Goal: Task Accomplishment & Management: Manage account settings

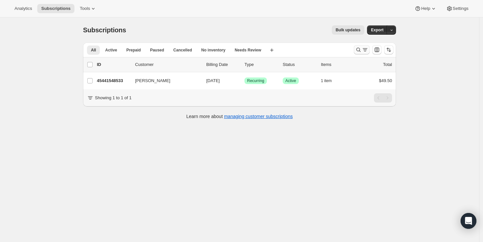
click at [368, 48] on icon "Search and filter results" at bounding box center [365, 50] width 7 height 7
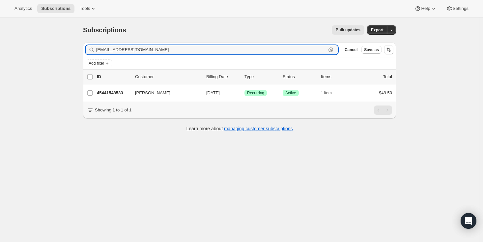
click at [332, 48] on icon "button" at bounding box center [331, 50] width 7 height 7
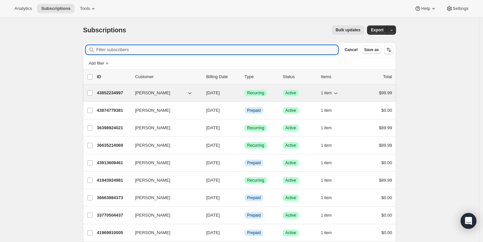
click at [107, 91] on p "43852234997" at bounding box center [113, 93] width 33 height 7
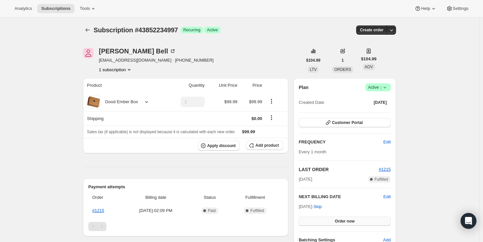
click at [348, 221] on span "Order now" at bounding box center [345, 221] width 20 height 5
drag, startPoint x: 348, startPoint y: 221, endPoint x: 351, endPoint y: 224, distance: 4.0
click at [351, 224] on button "Click to confirm" at bounding box center [345, 221] width 92 height 9
click at [91, 30] on icon "Subscriptions" at bounding box center [87, 30] width 7 height 7
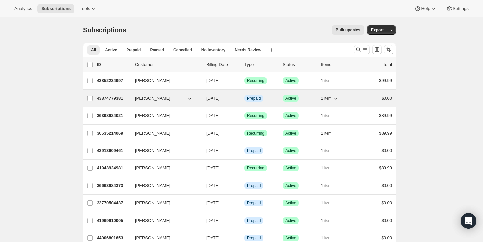
click at [118, 97] on p "43874779381" at bounding box center [113, 98] width 33 height 7
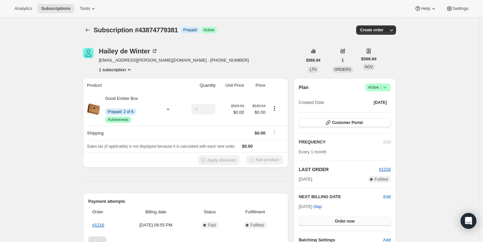
click at [319, 219] on button "Order now" at bounding box center [345, 221] width 92 height 9
click at [320, 220] on button "Click to confirm" at bounding box center [345, 221] width 92 height 9
click at [88, 29] on icon "Subscriptions" at bounding box center [87, 30] width 7 height 7
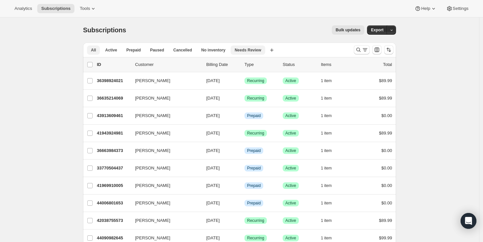
click at [261, 50] on span "Needs Review" at bounding box center [248, 49] width 27 height 5
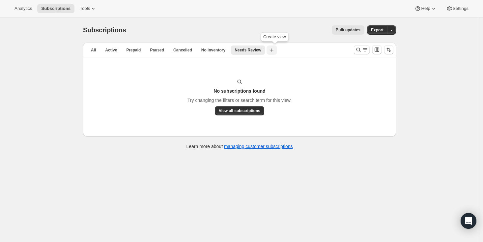
click at [274, 50] on icon "button" at bounding box center [271, 49] width 3 height 3
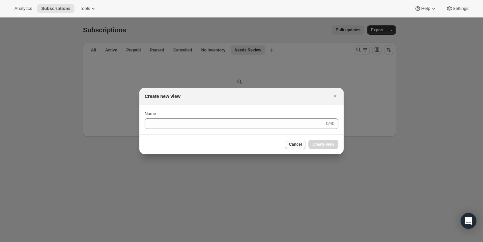
click at [292, 145] on span "Cancel" at bounding box center [295, 144] width 13 height 5
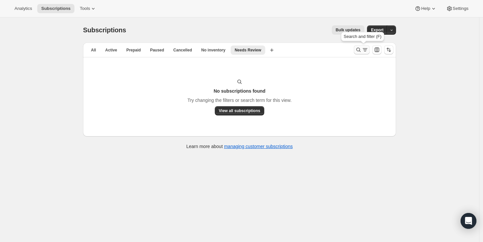
click at [364, 51] on icon "Search and filter results" at bounding box center [365, 50] width 7 height 7
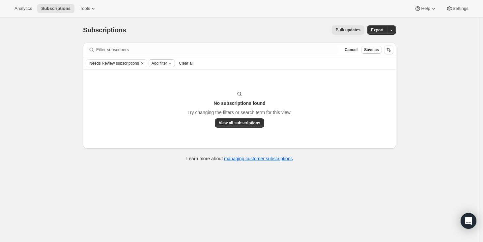
click at [173, 64] on icon "Add filter" at bounding box center [170, 63] width 5 height 5
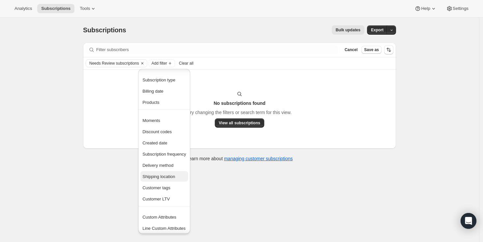
scroll to position [2, 0]
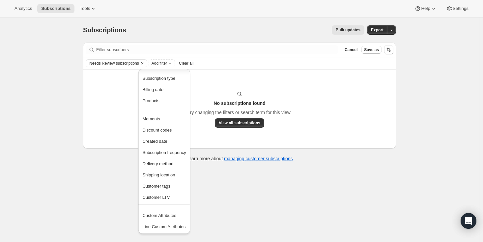
click at [101, 194] on div "Subscriptions. This page is ready Subscriptions Bulk updates More actions Bulk …" at bounding box center [240, 138] width 480 height 242
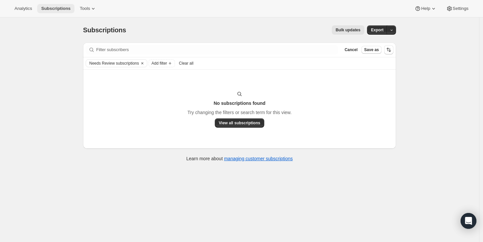
click at [65, 8] on span "Subscriptions" at bounding box center [55, 8] width 29 height 5
click at [255, 125] on span "View all subscriptions" at bounding box center [240, 122] width 42 height 5
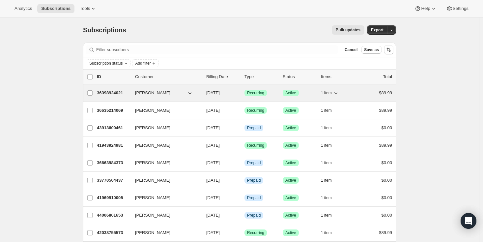
click at [114, 91] on p "36398924021" at bounding box center [113, 93] width 33 height 7
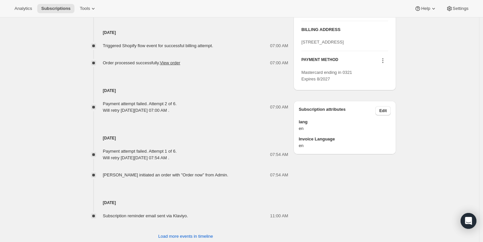
scroll to position [330, 0]
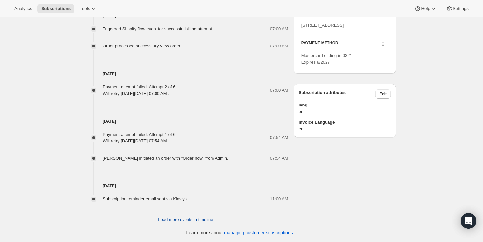
click at [179, 219] on span "Load more events in timeline" at bounding box center [185, 219] width 55 height 7
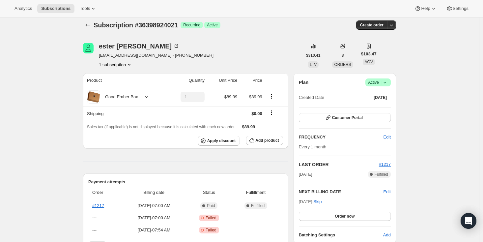
scroll to position [0, 0]
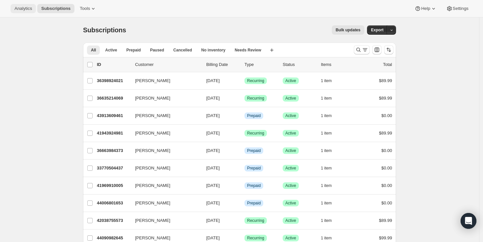
click at [21, 10] on span "Analytics" at bounding box center [23, 8] width 17 height 5
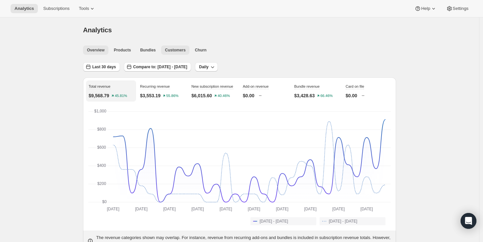
click at [173, 52] on span "Customers" at bounding box center [175, 49] width 21 height 5
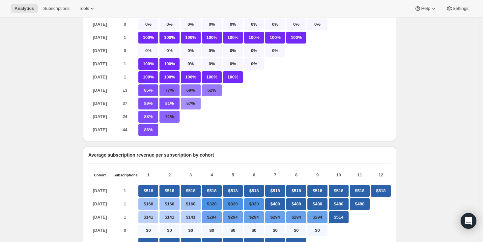
scroll to position [132, 0]
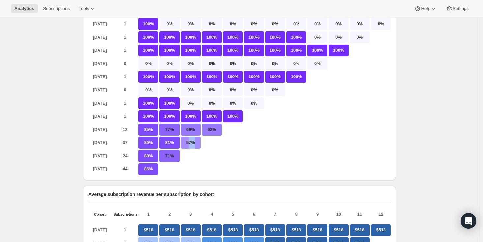
drag, startPoint x: 191, startPoint y: 148, endPoint x: 204, endPoint y: 146, distance: 13.4
click at [204, 146] on div "Jun 2025 37 89% 81% 57%" at bounding box center [239, 143] width 303 height 12
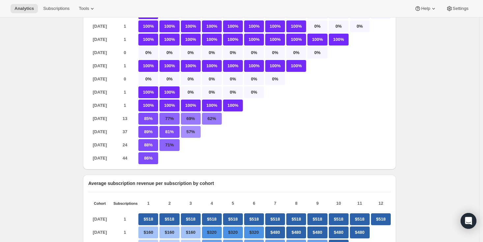
scroll to position [0, 0]
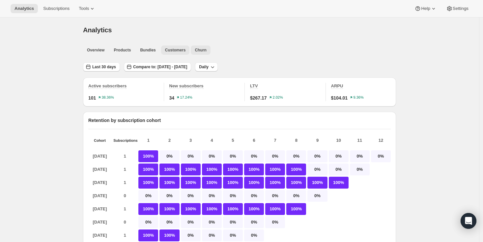
click at [206, 50] on span "Churn" at bounding box center [201, 49] width 12 height 5
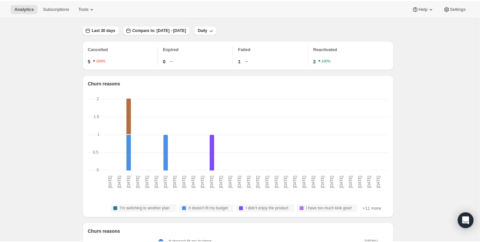
scroll to position [38, 0]
click at [99, 30] on span "Last 30 days" at bounding box center [104, 29] width 24 height 5
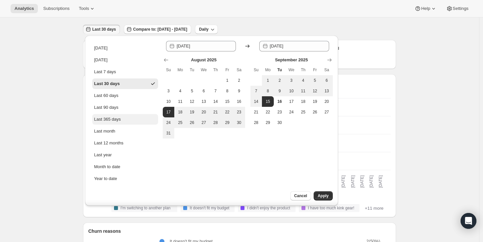
click at [106, 116] on div "Last 365 days" at bounding box center [107, 119] width 27 height 7
type input "2024-09-16"
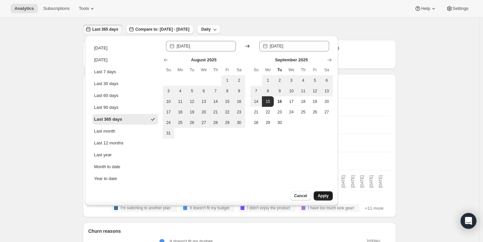
click at [328, 198] on span "Apply" at bounding box center [323, 195] width 11 height 5
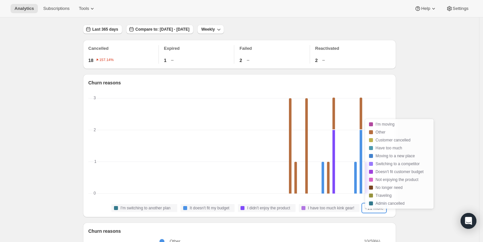
click at [376, 212] on button "+11 more" at bounding box center [374, 208] width 23 height 8
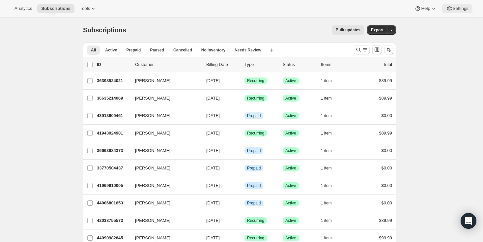
click at [455, 8] on span "Settings" at bounding box center [461, 8] width 16 height 5
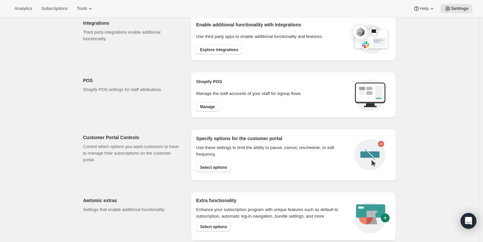
scroll to position [241, 0]
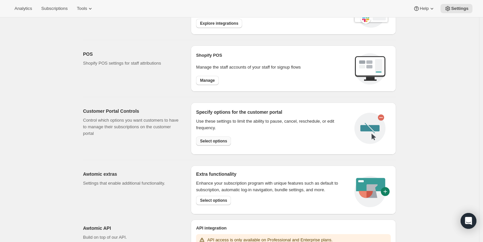
click at [226, 141] on span "Select options" at bounding box center [213, 141] width 27 height 5
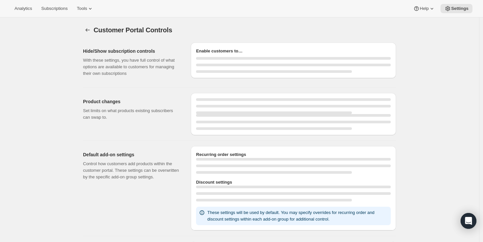
select select "MONTH"
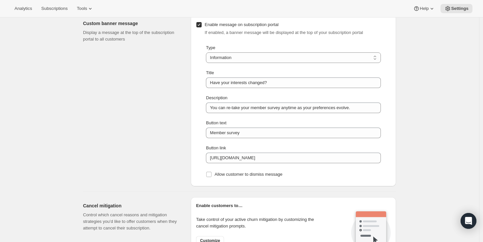
scroll to position [470, 0]
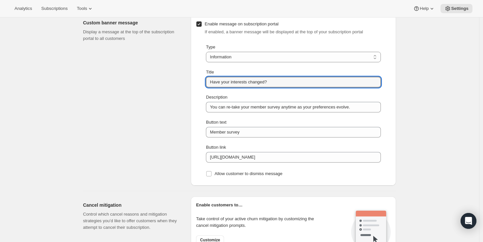
drag, startPoint x: 281, startPoint y: 82, endPoint x: 177, endPoint y: 81, distance: 103.9
click at [177, 81] on div "Custom banner message Display a message at the top of the subscription portal t…" at bounding box center [237, 97] width 319 height 177
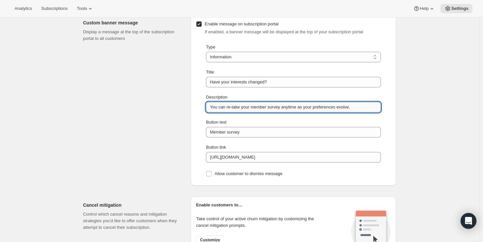
click at [317, 108] on input "You can re-take your member survey anytime as your preferences evolve." at bounding box center [293, 107] width 175 height 11
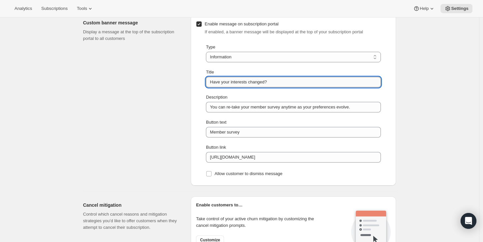
click at [285, 81] on input "Have your interests changed?" at bounding box center [293, 82] width 175 height 11
paste input "Vos intérêts ont changé?"
type input "Have your interests changed? / Vos intérêts ont changé?"
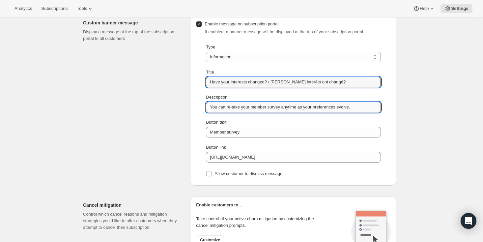
click at [364, 110] on input "You can re-take your member survey anytime as your preferences evolve." at bounding box center [293, 107] width 175 height 11
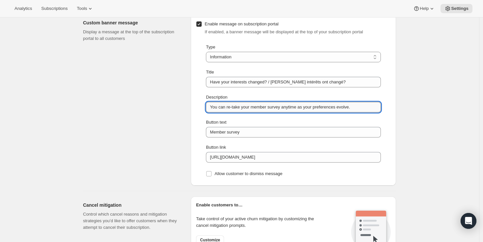
paste input "Vous pouvez refaire votre questionnaire à tout moment, selon l’évolution de vos…"
drag, startPoint x: 265, startPoint y: 109, endPoint x: 182, endPoint y: 109, distance: 83.1
click at [182, 109] on div "Custom banner message Display a message at the top of the subscription portal t…" at bounding box center [237, 97] width 319 height 177
click at [264, 110] on input "You can re-take your member survey anytime as your preferences evolve. Vous pou…" at bounding box center [293, 107] width 175 height 11
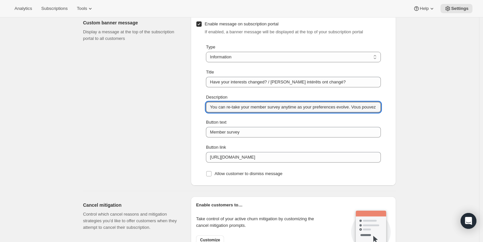
type input "You can re-take your member survey anytime as your preferences evolve. Vous pou…"
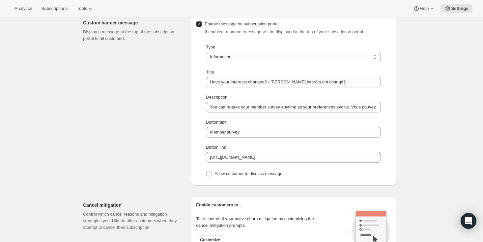
click at [134, 134] on div "Custom banner message Display a message at the top of the subscription portal t…" at bounding box center [134, 99] width 103 height 171
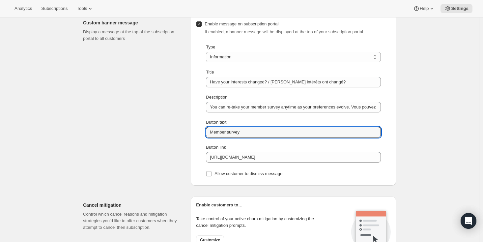
drag, startPoint x: 247, startPoint y: 134, endPoint x: 196, endPoint y: 127, distance: 51.2
click at [196, 127] on div "Enable message on subscription portal If enabled, a banner message will be disp…" at bounding box center [293, 99] width 205 height 171
paste input "Update Mettre à jour"
click at [229, 132] on input "Update Mettre à jour" at bounding box center [293, 132] width 175 height 11
type input "Update / Mettre à jour"
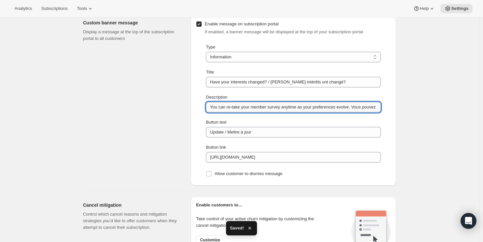
click at [361, 109] on input "You can re-take your member survey anytime as your preferences evolve. Vous pou…" at bounding box center [293, 107] width 175 height 11
drag, startPoint x: 359, startPoint y: 107, endPoint x: 142, endPoint y: 104, distance: 217.4
click at [142, 104] on div "Custom banner message Display a message at the top of the subscription portal t…" at bounding box center [237, 97] width 319 height 177
paste input "Update your preferences anytime"
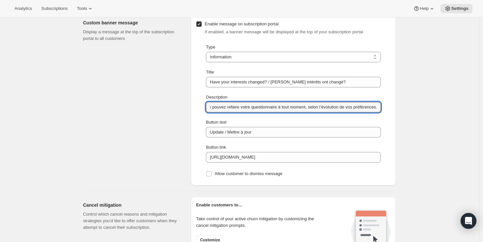
drag, startPoint x: 284, startPoint y: 107, endPoint x: 436, endPoint y: 108, distance: 152.7
click at [436, 108] on div "Customer Portal Controls. This page is ready Customer Portal Controls Hide/Show…" at bounding box center [240, 78] width 480 height 1060
paste input "Mettez à jour vos préférences à tout moment"
click at [279, 108] on input "You can re-take your member survey anytime as your preferences evolve. / Vous p…" at bounding box center [293, 107] width 175 height 11
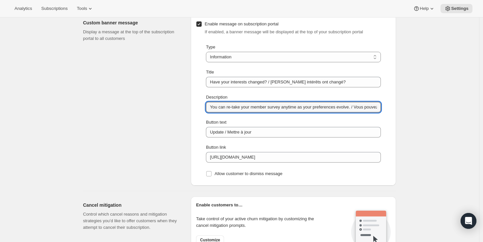
drag, startPoint x: 360, startPoint y: 108, endPoint x: 192, endPoint y: 107, distance: 167.9
click at [192, 107] on div "Custom banner message Display a message at the top of the subscription portal t…" at bounding box center [237, 97] width 319 height 177
type input "You can re-take your member survey anytime as your preferences evolve. / Vous p…"
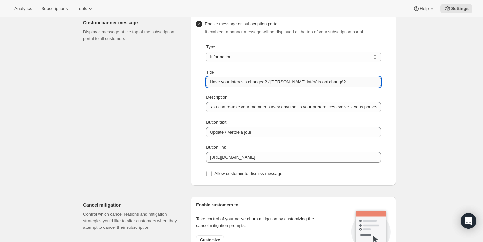
drag, startPoint x: 273, startPoint y: 82, endPoint x: 361, endPoint y: 81, distance: 87.7
click at [361, 81] on input "Have your interests changed? / Vos intérêts ont changé?" at bounding box center [293, 82] width 175 height 11
paste input "You can re-take your member survey anytime as your preferences evolve."
type input "Have your interests changed? You can re-take your member survey anytime as your…"
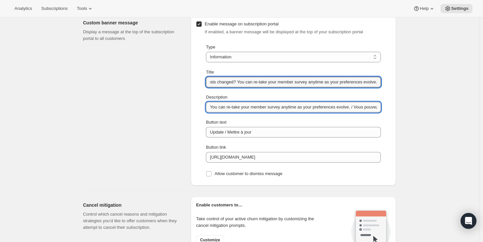
scroll to position [0, 0]
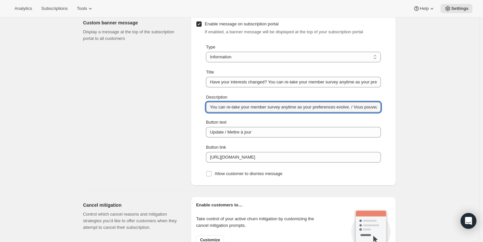
drag, startPoint x: 362, startPoint y: 108, endPoint x: 142, endPoint y: 106, distance: 220.3
click at [142, 106] on div "Custom banner message Display a message at the top of the subscription portal t…" at bounding box center [237, 97] width 319 height 177
paste input "Vos intérêts ont changé?"
drag, startPoint x: 340, startPoint y: 108, endPoint x: 396, endPoint y: 104, distance: 55.9
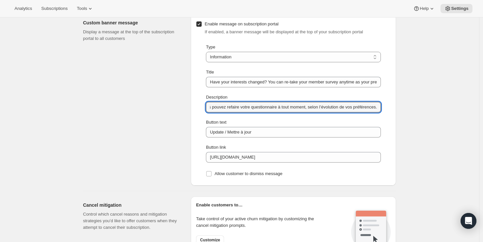
click at [396, 104] on div "Enable message on subscription portal If enabled, a banner message will be disp…" at bounding box center [293, 99] width 205 height 171
click at [346, 107] on input "Vos intérêts ont changé? Vous pouvez refaire votre questionnaire à tout moment,…" at bounding box center [293, 107] width 175 height 11
drag, startPoint x: 303, startPoint y: 109, endPoint x: 403, endPoint y: 108, distance: 99.9
click at [403, 108] on div "Customer Portal Controls. This page is ready Customer Portal Controls Hide/Show…" at bounding box center [239, 72] width 329 height 1049
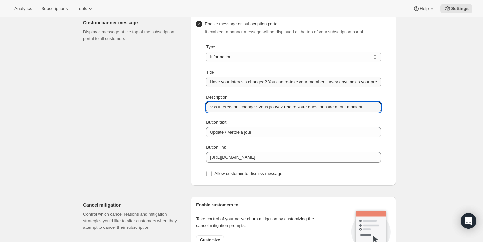
type input "Vos intérêts ont changé? Vous pouvez refaire votre questionnaire à tout moment."
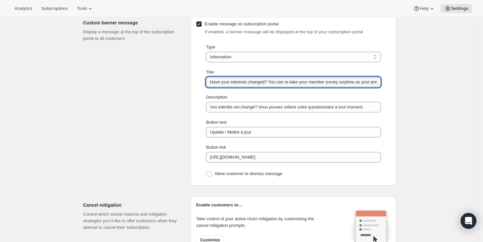
scroll to position [0, 42]
drag, startPoint x: 310, startPoint y: 81, endPoint x: 403, endPoint y: 76, distance: 93.2
click at [403, 76] on div "Customer Portal Controls. This page is ready Customer Portal Controls Hide/Show…" at bounding box center [239, 72] width 329 height 1049
click at [357, 77] on input "Have your interests changed? You can re-take your member survey anytime as your…" at bounding box center [293, 82] width 175 height 11
drag, startPoint x: 322, startPoint y: 82, endPoint x: 378, endPoint y: 81, distance: 56.4
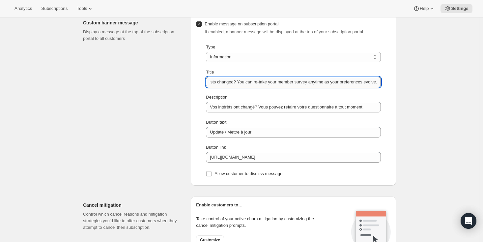
click at [378, 81] on input "Have your interests changed? You can re-take your member survey anytime as your…" at bounding box center [293, 82] width 175 height 11
type input "Have your interests changed? You can re-take your member survey anytime."
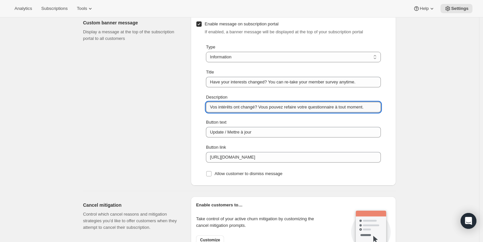
click at [282, 108] on input "Vos intérêts ont changé? Vous pouvez refaire votre questionnaire à tout moment." at bounding box center [293, 107] width 175 height 11
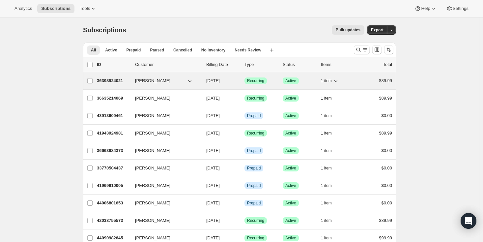
click at [105, 81] on p "36398924021" at bounding box center [113, 81] width 33 height 7
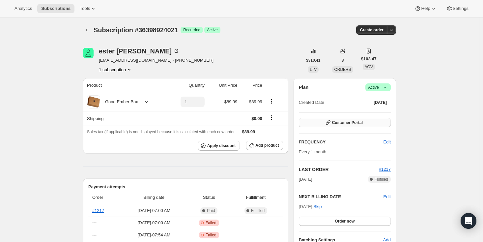
click at [336, 125] on button "Customer Portal" at bounding box center [345, 122] width 92 height 9
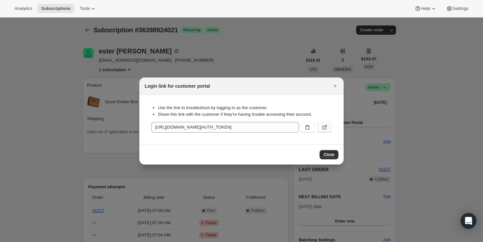
click at [329, 128] on button ":ro0:" at bounding box center [325, 127] width 15 height 11
